Goal: Task Accomplishment & Management: Complete application form

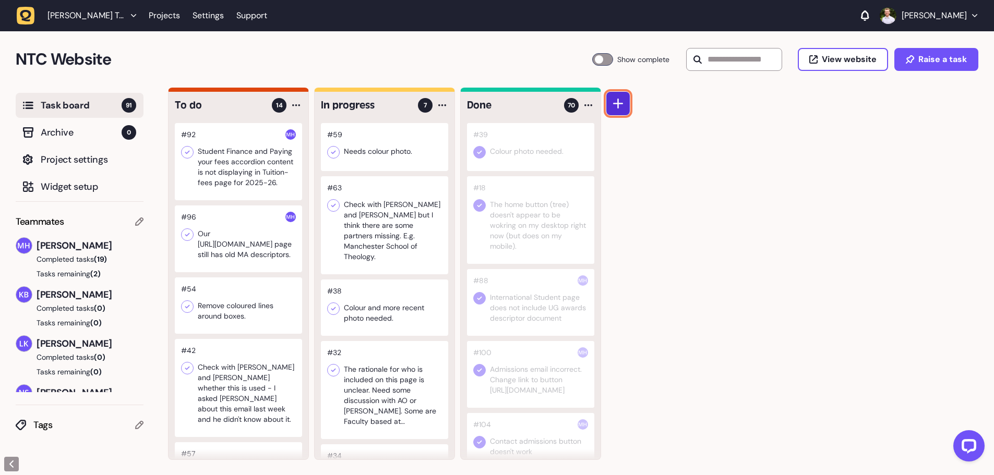
click at [611, 110] on button at bounding box center [617, 103] width 23 height 23
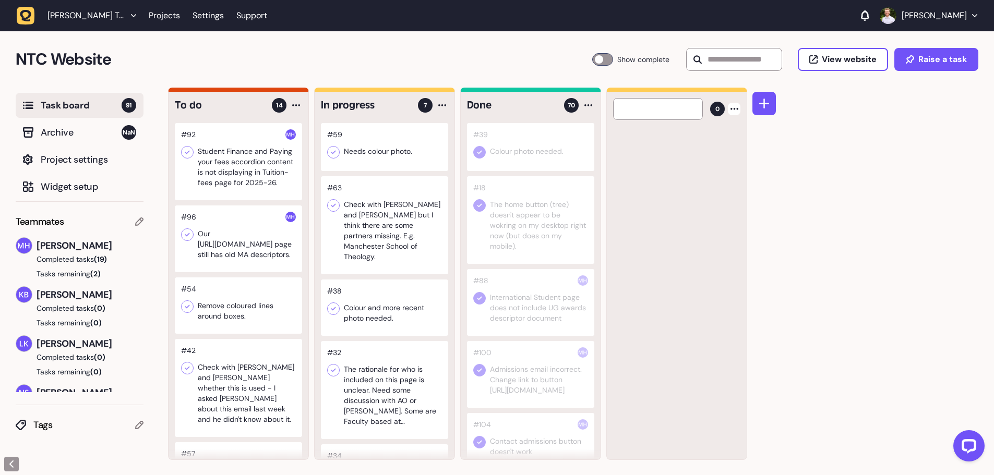
click at [738, 107] on div at bounding box center [734, 109] width 13 height 13
click at [733, 111] on div at bounding box center [734, 105] width 13 height 13
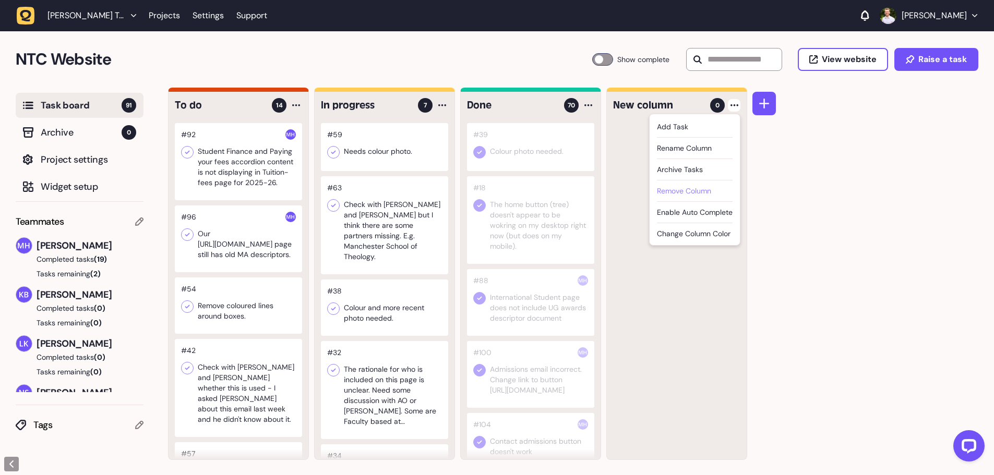
click at [701, 188] on div "Remove column" at bounding box center [695, 191] width 76 height 10
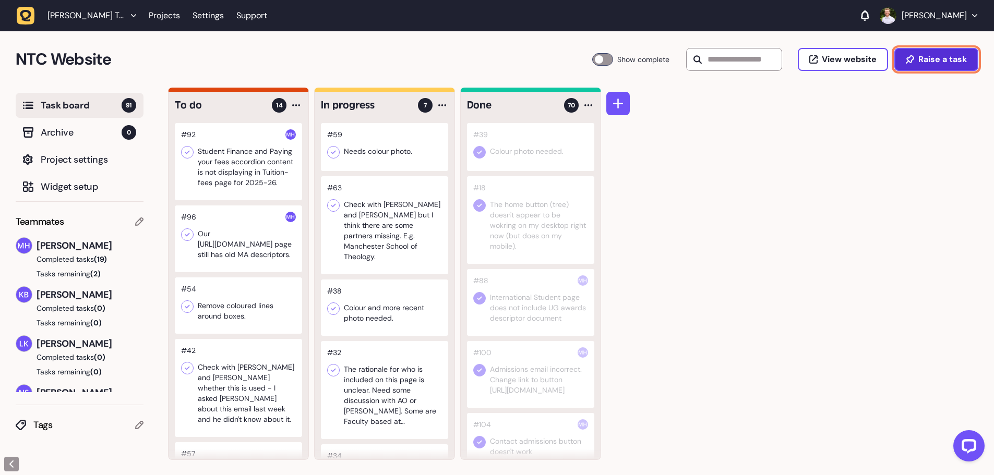
click at [946, 62] on span "Raise a task" at bounding box center [942, 59] width 49 height 8
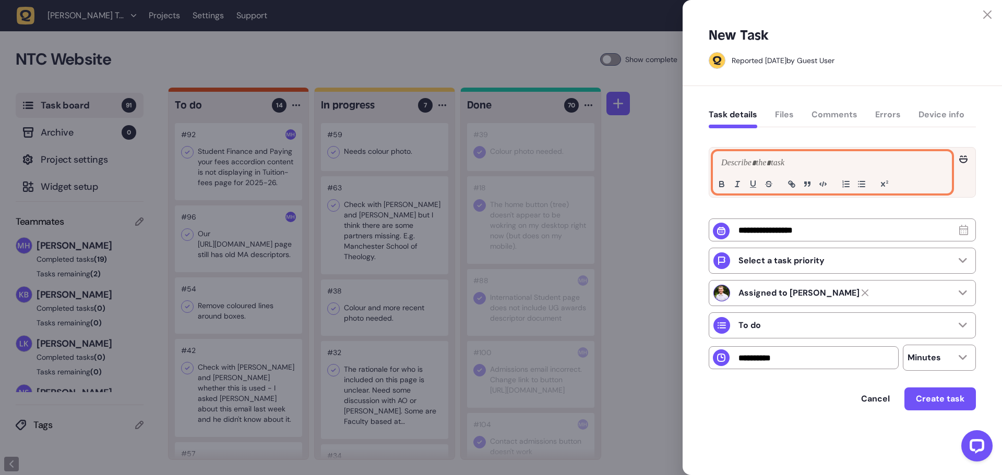
click at [811, 163] on p at bounding box center [831, 163] width 227 height 13
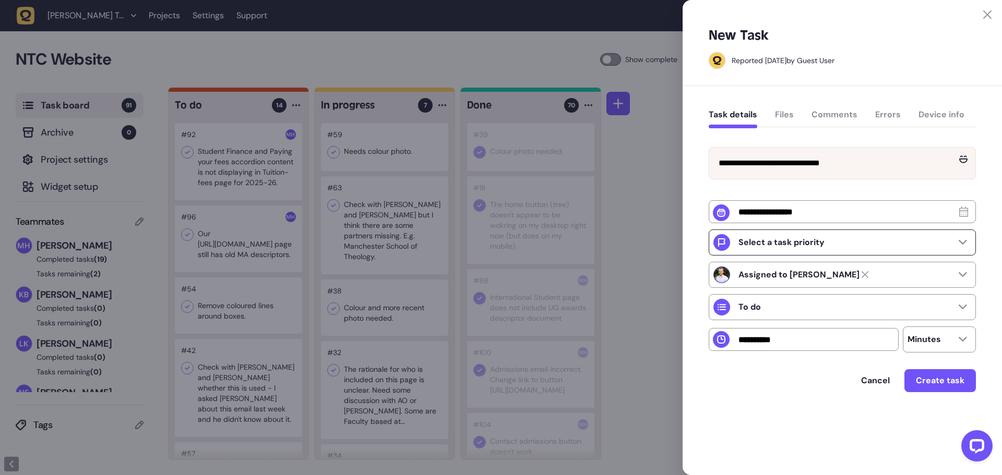
click at [781, 248] on p "Select a task priority" at bounding box center [781, 242] width 86 height 10
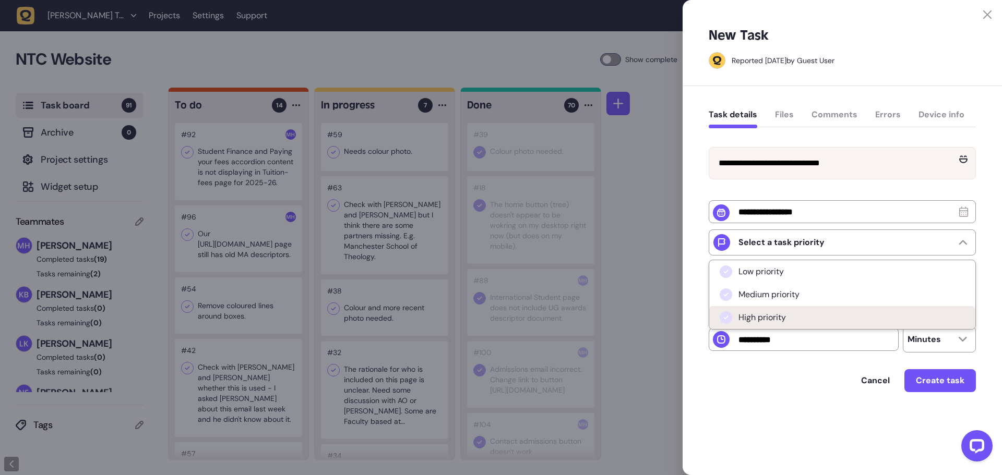
click at [784, 316] on span "High priority" at bounding box center [761, 317] width 47 height 10
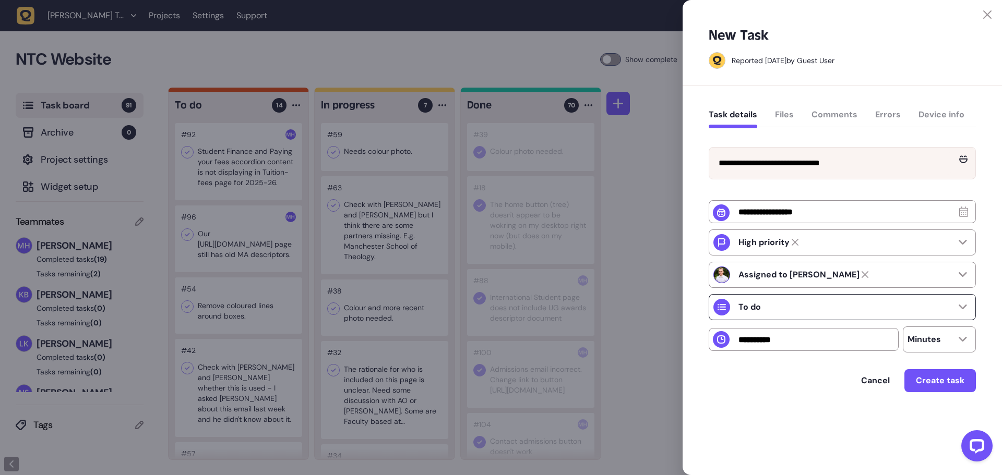
click at [775, 302] on div "To do" at bounding box center [841, 307] width 267 height 26
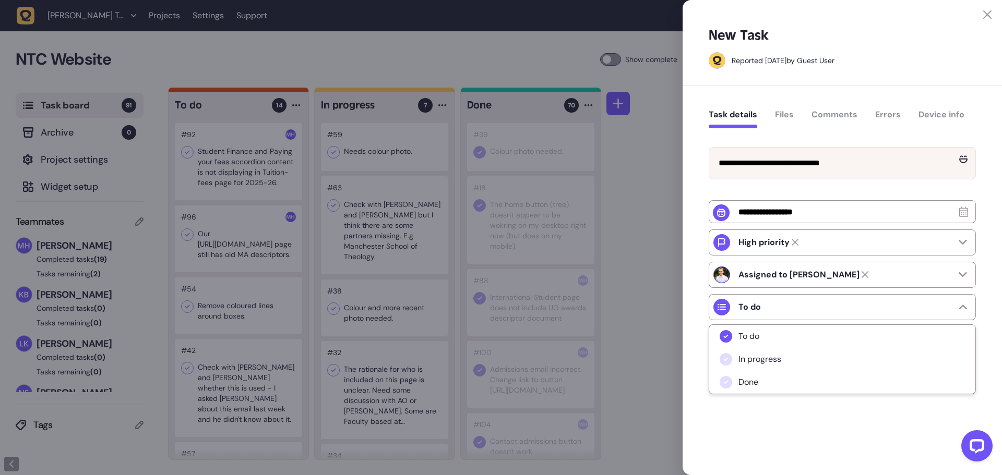
click at [776, 124] on div "Task details Files Comments Errors Device info" at bounding box center [841, 117] width 267 height 31
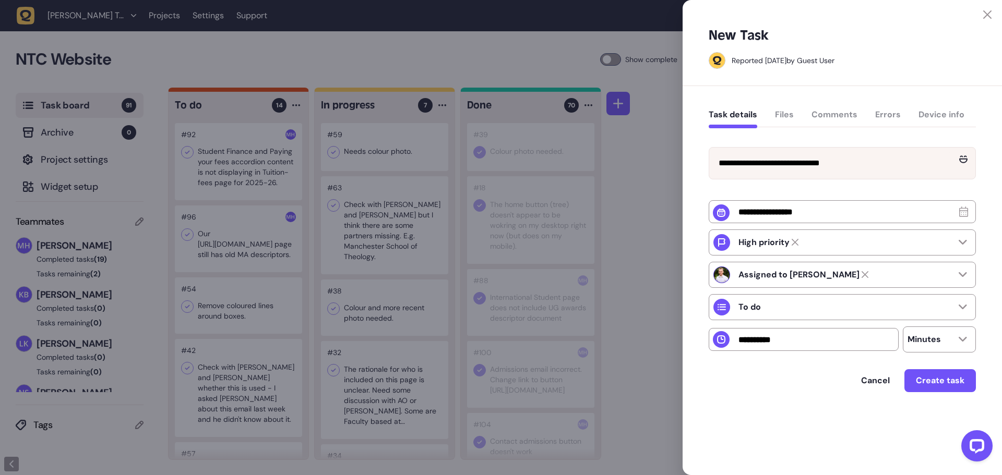
click at [782, 107] on div "Task details Files Comments Errors Device info" at bounding box center [841, 117] width 267 height 31
click at [784, 113] on div "Task details Files Comments Errors Device info" at bounding box center [841, 117] width 267 height 31
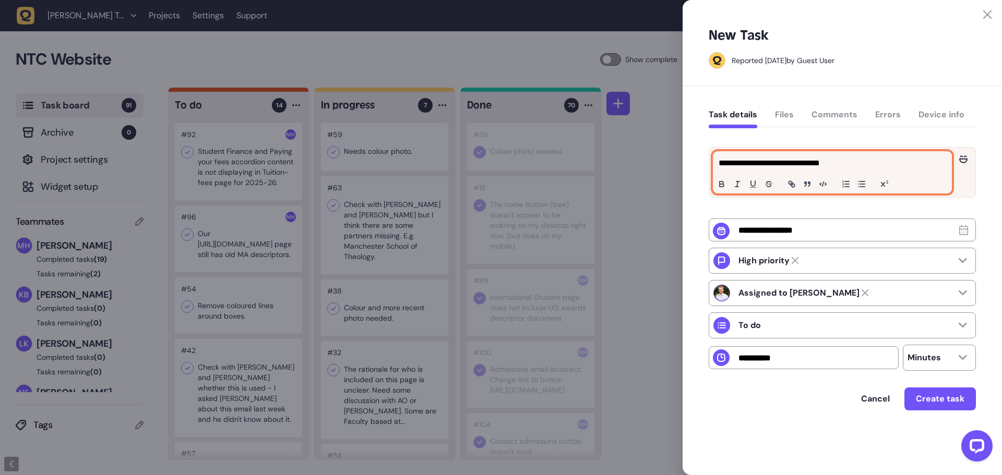
click at [866, 174] on div "**********" at bounding box center [832, 172] width 238 height 41
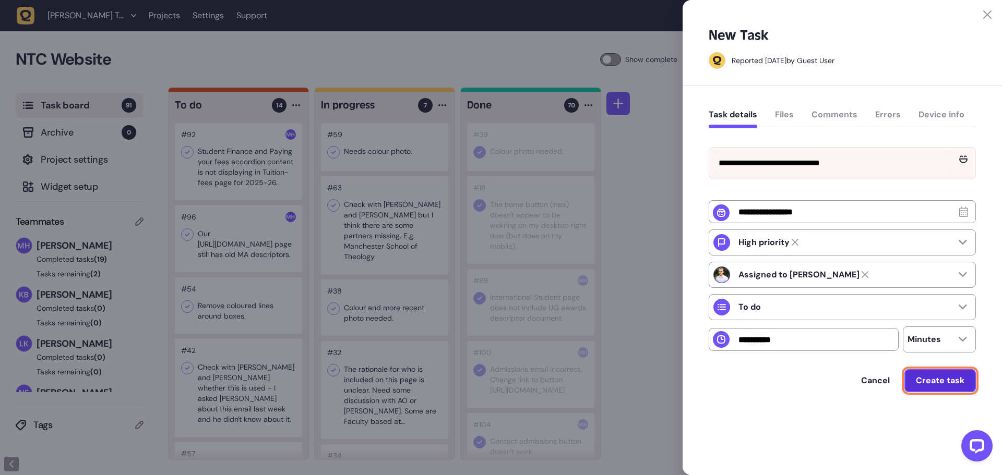
click at [956, 386] on span "Create task" at bounding box center [939, 380] width 49 height 11
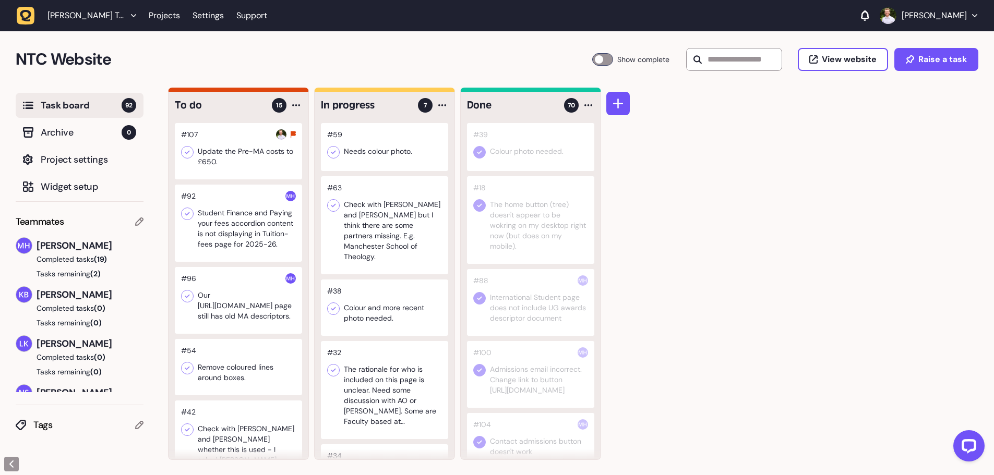
click at [247, 153] on div at bounding box center [238, 151] width 127 height 56
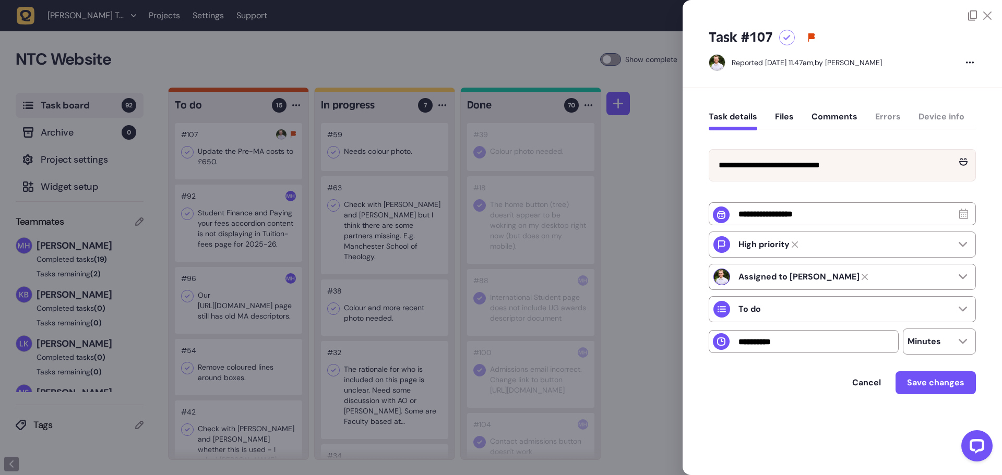
click at [788, 116] on button "Files" at bounding box center [784, 121] width 19 height 19
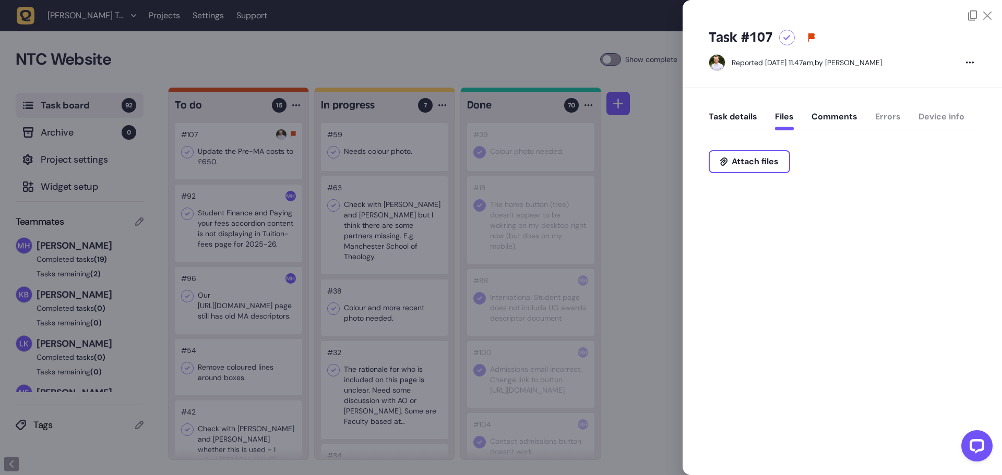
click at [828, 117] on button "Comments" at bounding box center [834, 121] width 46 height 19
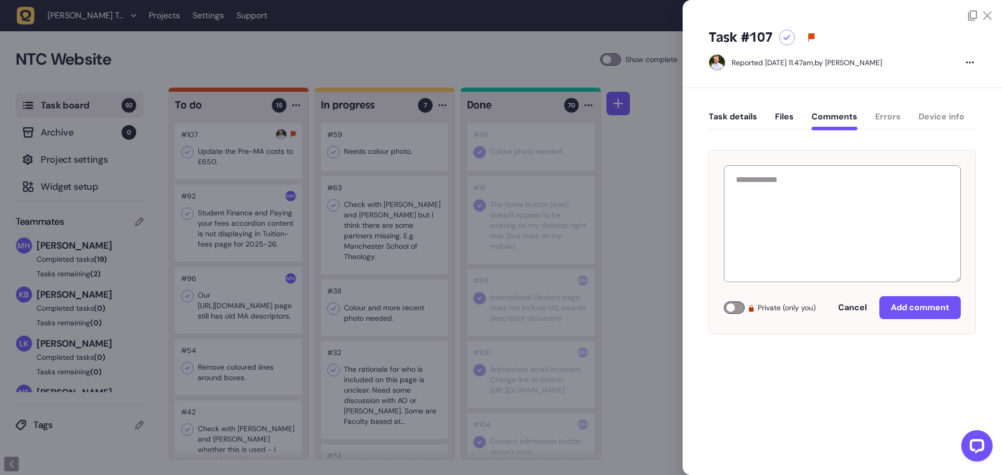
click at [876, 117] on div "Task details Files Comments Errors Device info" at bounding box center [841, 119] width 267 height 31
click at [926, 118] on div "Task details Files Comments Errors Device info" at bounding box center [841, 119] width 267 height 31
click at [969, 65] on div at bounding box center [969, 62] width 12 height 13
click at [665, 126] on div at bounding box center [501, 237] width 1002 height 475
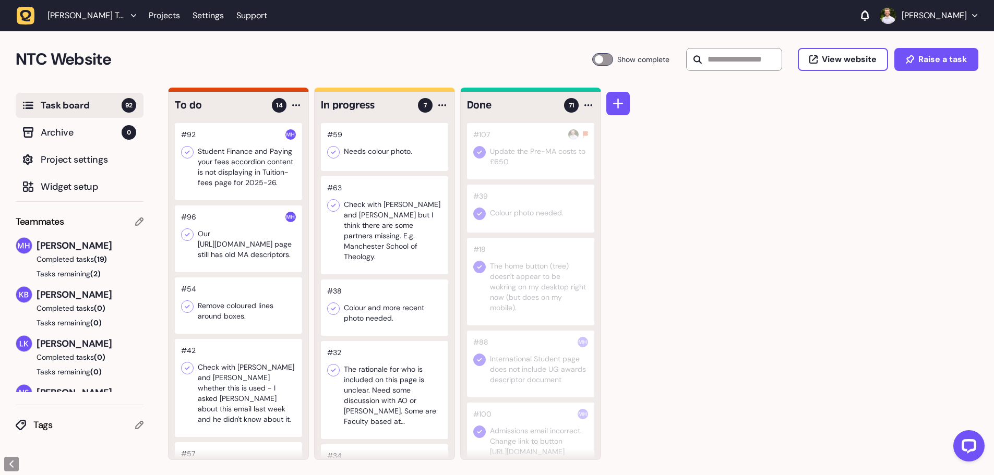
click at [82, 263] on button "Completed tasks (19)" at bounding box center [75, 259] width 119 height 10
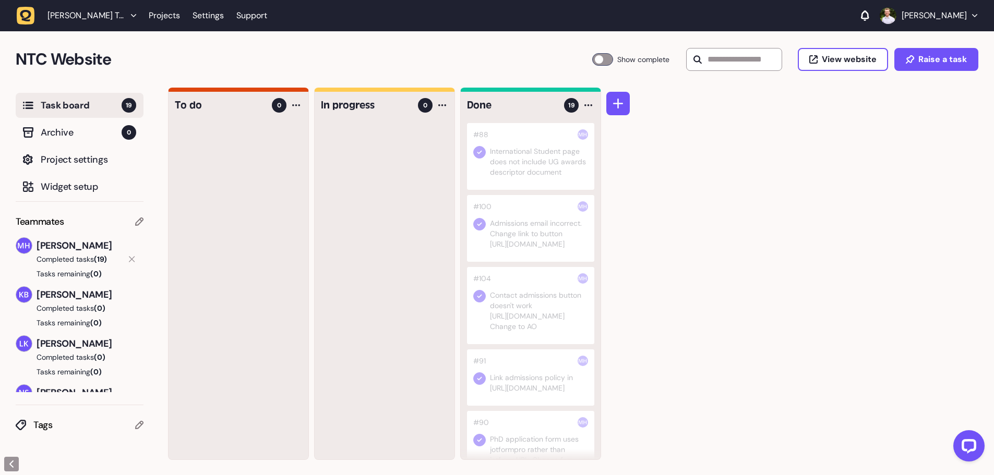
click at [82, 261] on button "Completed tasks (19)" at bounding box center [72, 259] width 113 height 10
click at [539, 157] on div at bounding box center [530, 156] width 127 height 67
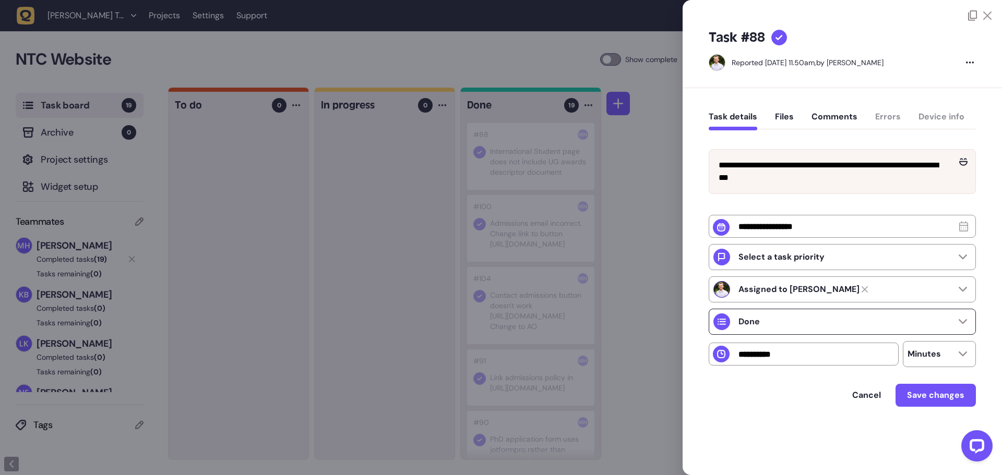
click at [856, 324] on div "Done" at bounding box center [841, 322] width 267 height 26
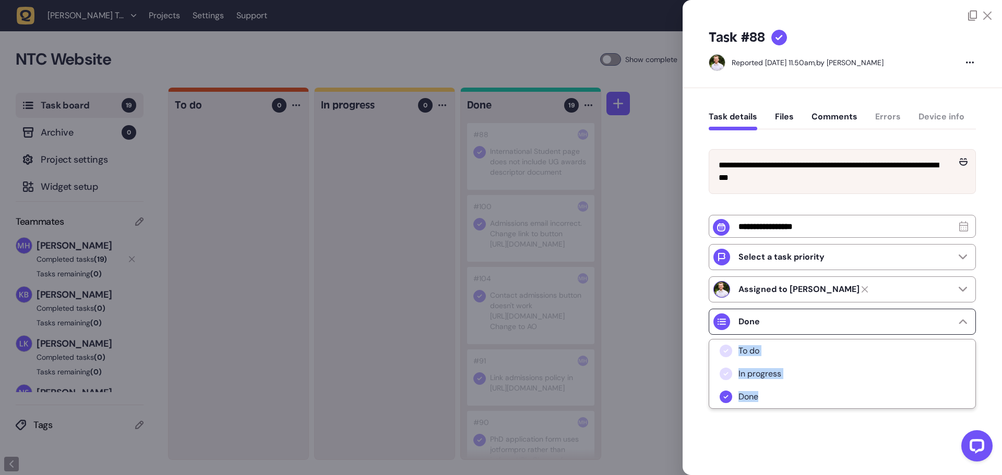
click at [856, 324] on div "Done" at bounding box center [841, 322] width 267 height 26
click at [848, 438] on div "**********" at bounding box center [841, 273] width 319 height 371
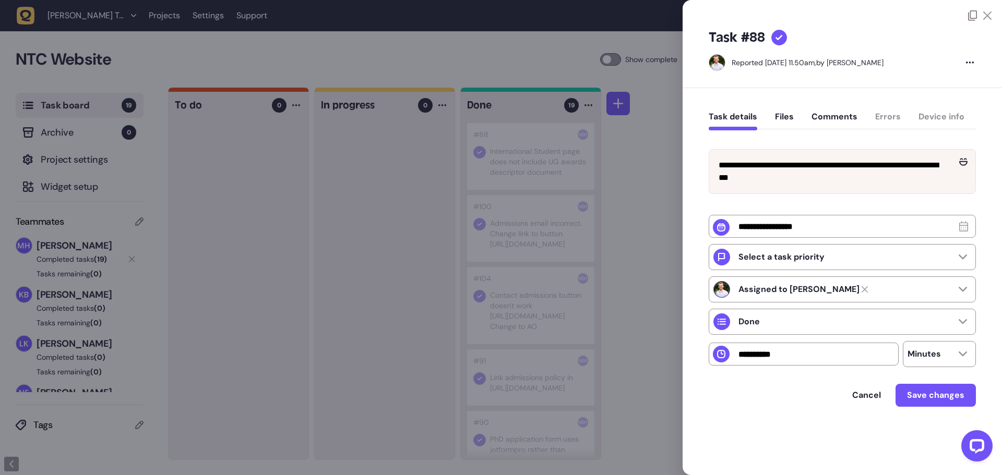
click at [986, 15] on icon at bounding box center [987, 15] width 8 height 8
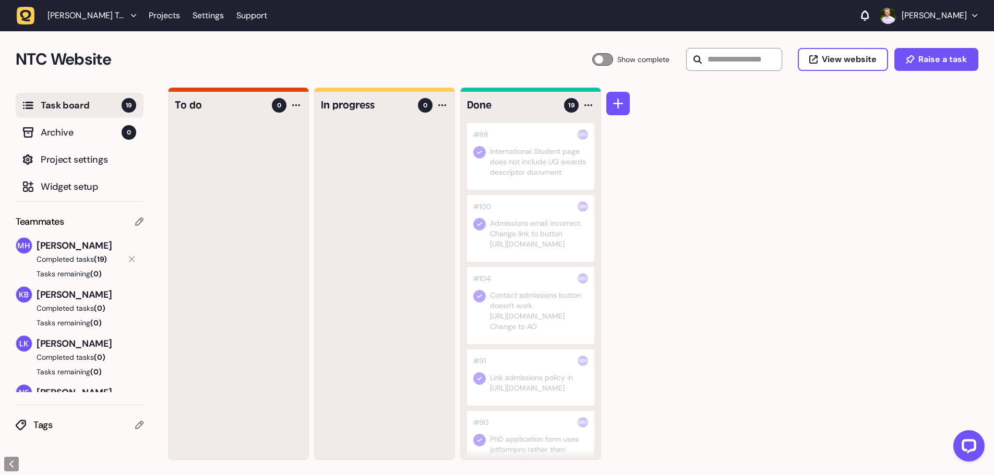
click at [95, 258] on span "(19)" at bounding box center [100, 259] width 13 height 9
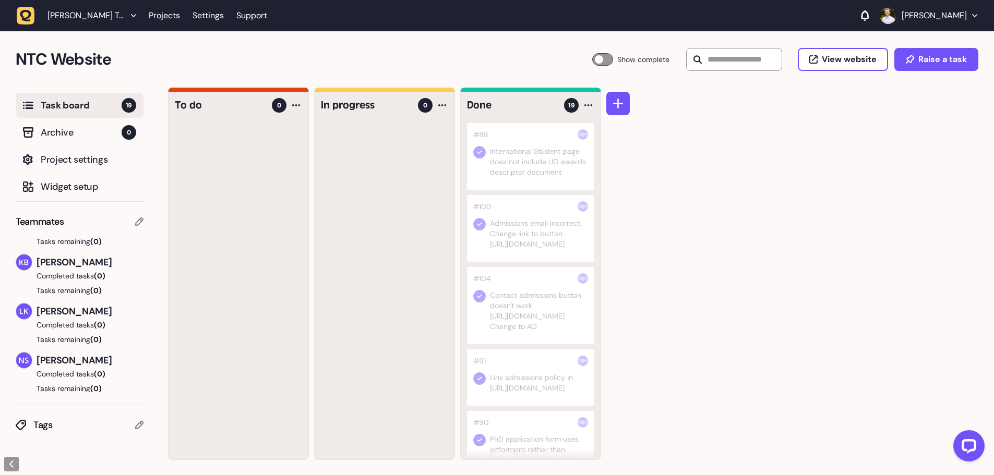
scroll to position [83, 0]
click at [76, 375] on button "Completed tasks (0)" at bounding box center [75, 372] width 119 height 10
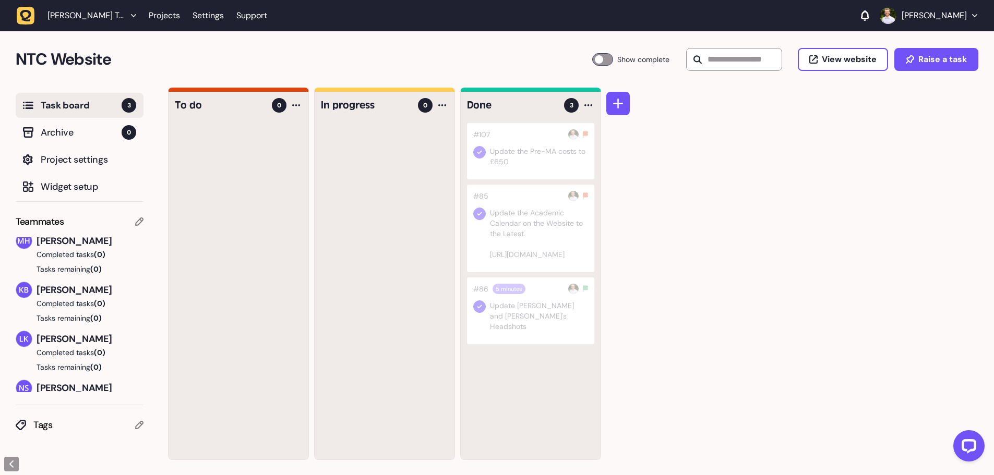
scroll to position [0, 0]
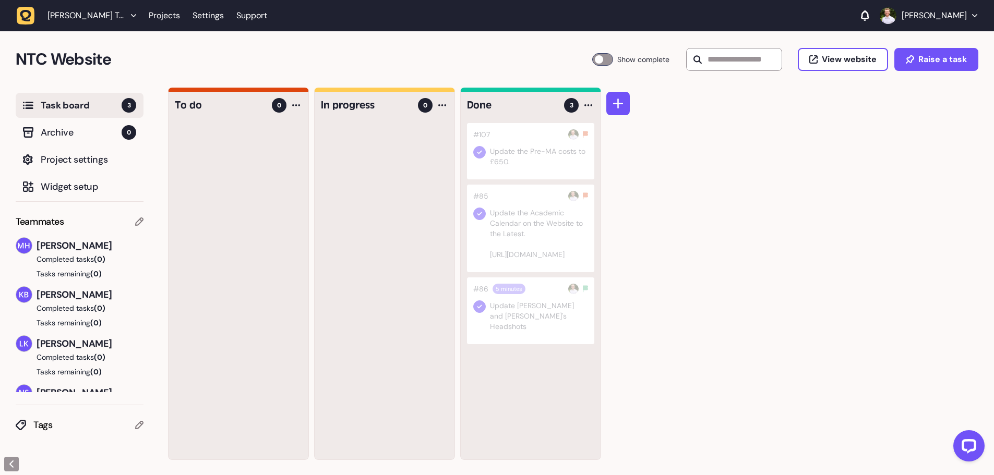
click at [53, 258] on button "Completed tasks (0)" at bounding box center [75, 259] width 119 height 10
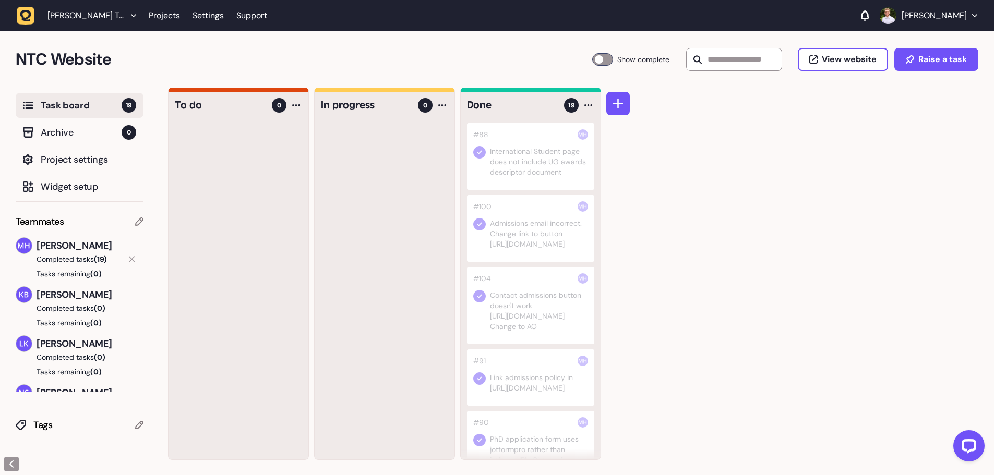
click at [581, 129] on img at bounding box center [582, 134] width 10 height 10
click at [578, 134] on img at bounding box center [582, 134] width 10 height 10
click at [562, 138] on div at bounding box center [530, 156] width 127 height 67
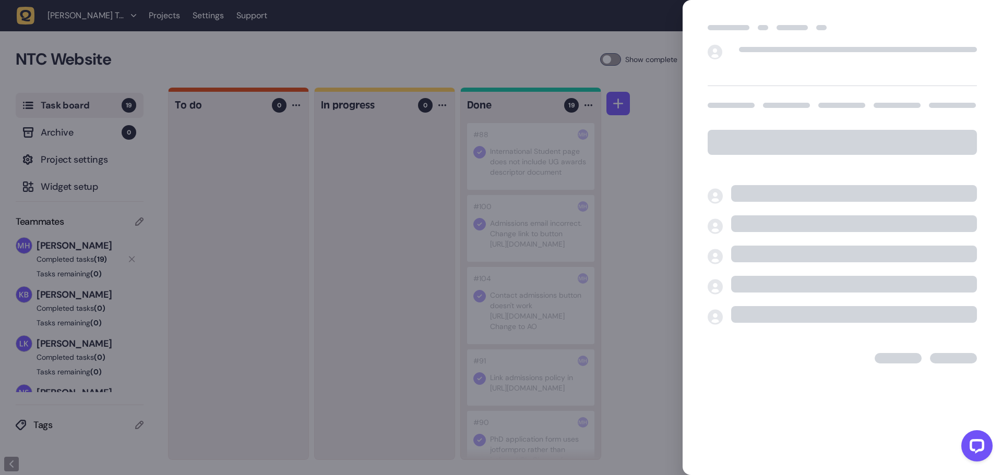
click at [562, 138] on div at bounding box center [501, 237] width 1002 height 475
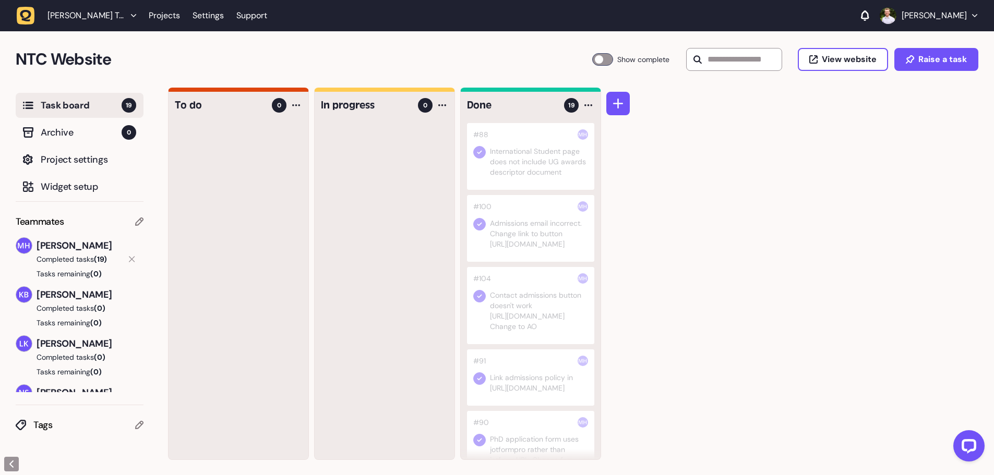
click at [566, 141] on div at bounding box center [530, 156] width 127 height 67
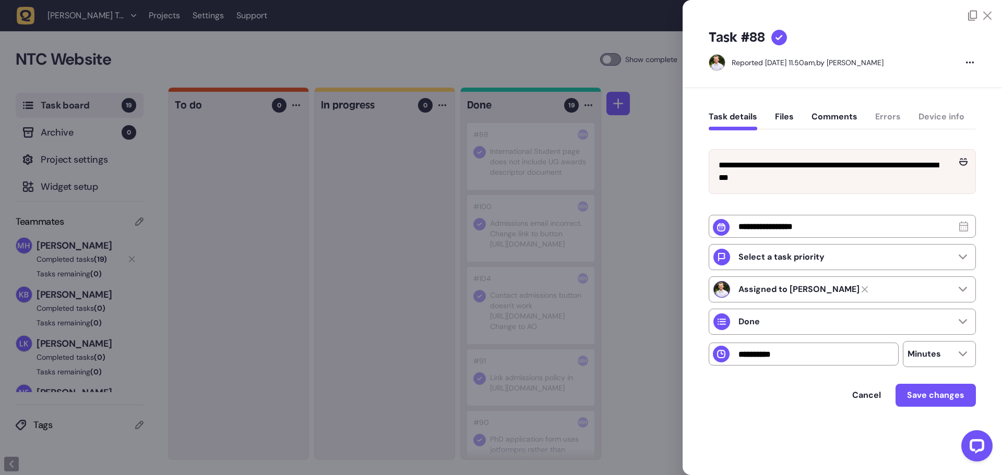
click at [784, 118] on button "Files" at bounding box center [784, 121] width 19 height 19
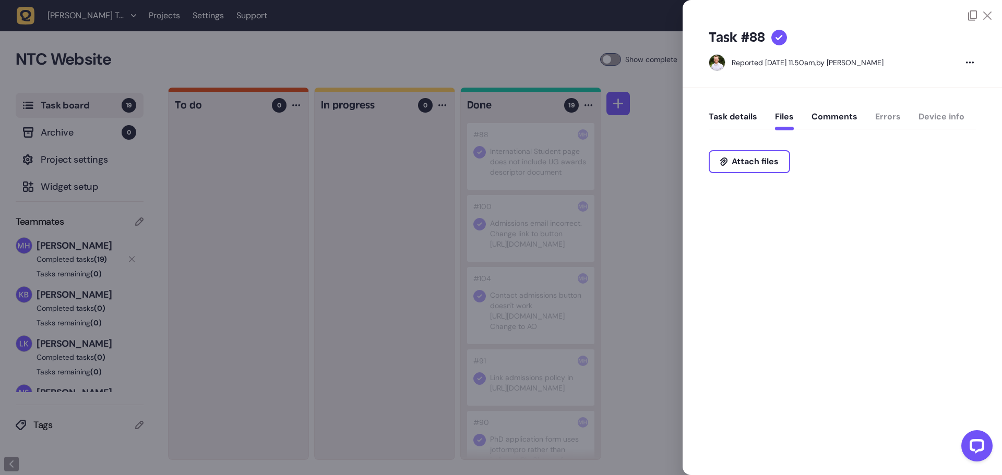
click at [819, 123] on button "Comments" at bounding box center [834, 121] width 46 height 19
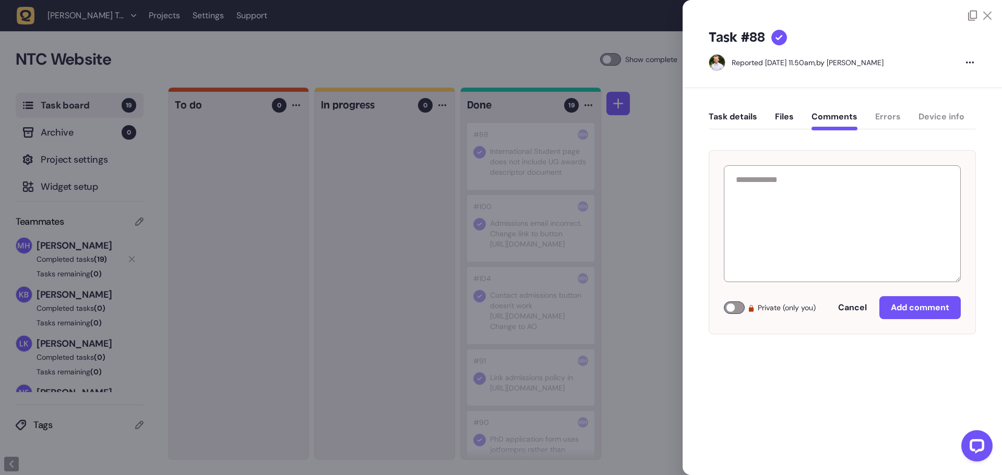
click at [885, 116] on div "Task details Files Comments Errors Device info" at bounding box center [841, 119] width 267 height 31
drag, startPoint x: 945, startPoint y: 114, endPoint x: 958, endPoint y: 93, distance: 24.3
click at [946, 114] on div "Task details Files Comments Errors Device info" at bounding box center [841, 119] width 267 height 31
click at [974, 67] on div at bounding box center [969, 62] width 12 height 13
click at [773, 98] on div "Task details Files Comments Errors Device info Private (only you) Cancel Add co…" at bounding box center [841, 232] width 319 height 288
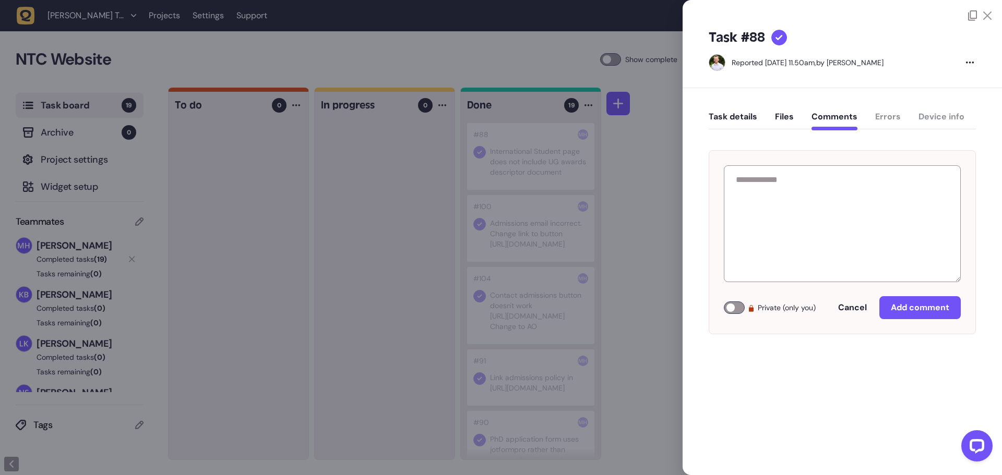
click at [984, 19] on icon at bounding box center [987, 15] width 8 height 8
